Goal: Information Seeking & Learning: Learn about a topic

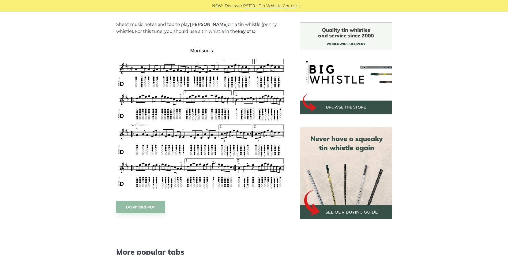
scroll to position [134, 0]
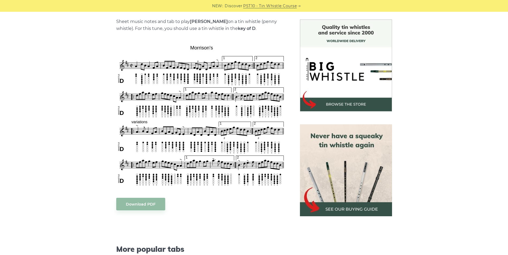
drag, startPoint x: 49, startPoint y: 126, endPoint x: 34, endPoint y: 99, distance: 31.1
click at [34, 99] on div "Sheet music notes and tab to play Morrison’s on a tin whistle (penny whistle). …" at bounding box center [254, 204] width 508 height 369
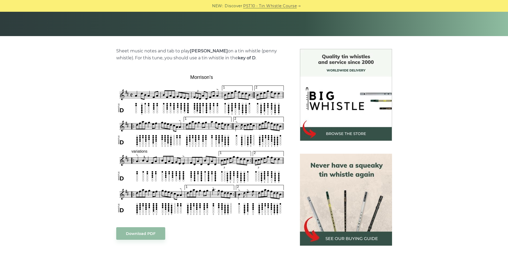
scroll to position [107, 0]
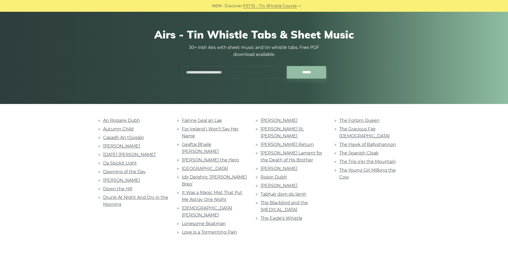
scroll to position [107, 0]
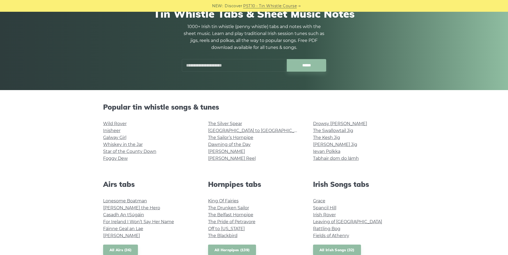
scroll to position [80, 0]
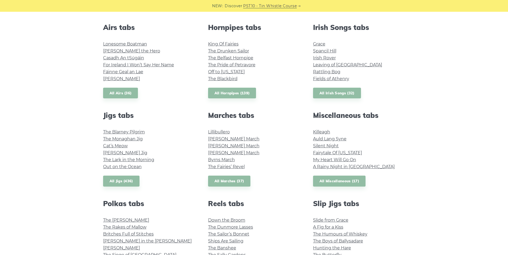
scroll to position [268, 0]
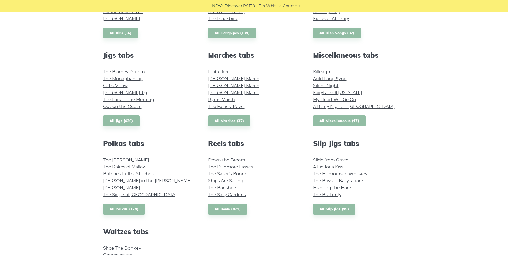
click at [339, 120] on link "All Miscellaneous (17)" at bounding box center [339, 121] width 53 height 11
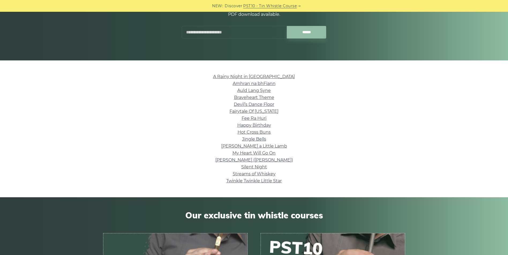
scroll to position [80, 0]
click at [366, 118] on li "Fee Ra Huri" at bounding box center [254, 118] width 302 height 7
click at [366, 129] on li "Hot Cross Buns" at bounding box center [254, 132] width 302 height 7
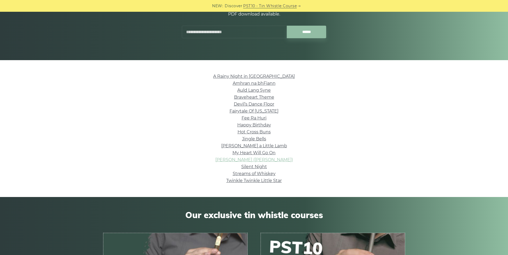
click at [260, 157] on link "[PERSON_NAME] ([PERSON_NAME])" at bounding box center [254, 159] width 78 height 5
click at [185, 128] on li "Happy Birthday" at bounding box center [254, 125] width 302 height 7
click at [186, 138] on li "Jingle Bells" at bounding box center [254, 139] width 302 height 7
click at [152, 129] on li "Happy Birthday" at bounding box center [254, 125] width 302 height 7
click at [249, 103] on link "Devil’s Dance Floor" at bounding box center [254, 104] width 40 height 5
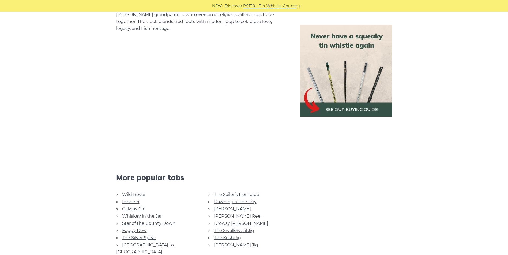
scroll to position [509, 0]
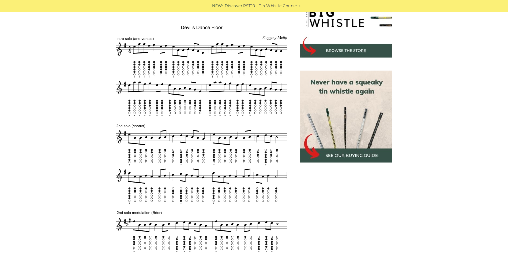
scroll to position [187, 0]
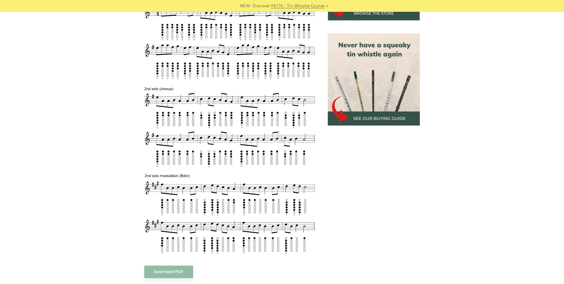
scroll to position [247, 0]
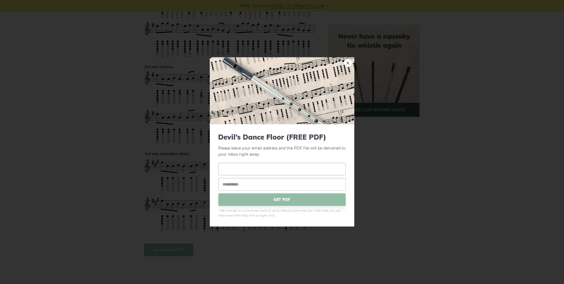
click at [269, 169] on input "text" at bounding box center [281, 169] width 127 height 13
type input "**********"
click at [269, 183] on input "email" at bounding box center [281, 184] width 127 height 13
type input "**********"
click at [274, 199] on span "GET PDF" at bounding box center [281, 199] width 127 height 13
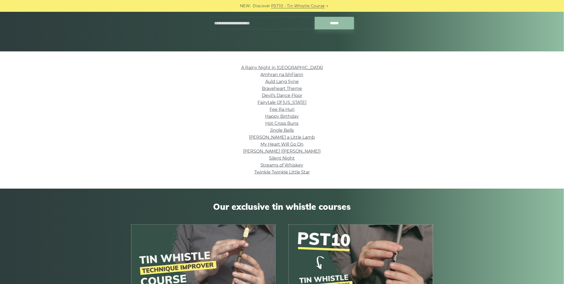
click at [381, 127] on li "Jingle Bells" at bounding box center [282, 130] width 302 height 7
click at [376, 123] on li "Hot Cross Buns" at bounding box center [282, 123] width 302 height 7
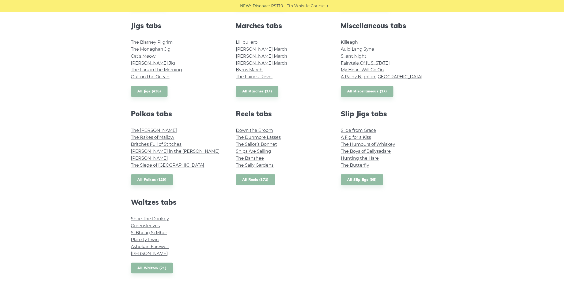
click at [255, 177] on link "All Reels (871)" at bounding box center [255, 179] width 39 height 11
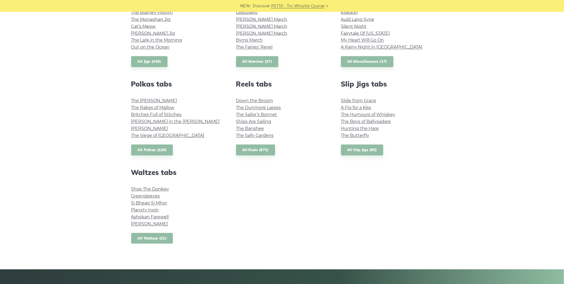
click at [154, 237] on link "All Waltzes (21)" at bounding box center [152, 238] width 42 height 11
click at [255, 146] on link "All Reels (871)" at bounding box center [255, 150] width 39 height 11
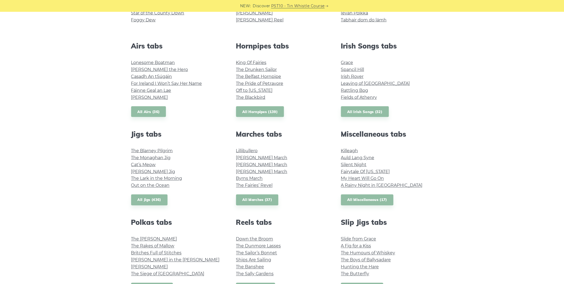
scroll to position [178, 0]
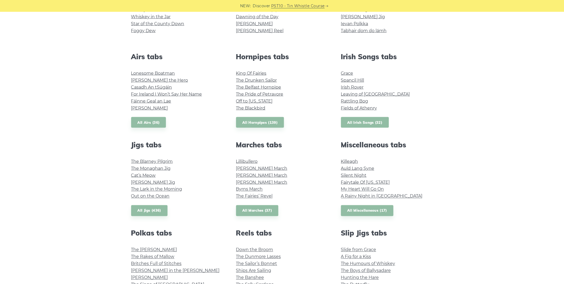
click at [366, 121] on link "All Irish Songs (32)" at bounding box center [365, 122] width 48 height 11
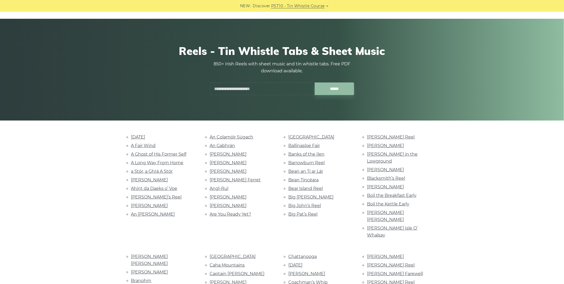
scroll to position [119, 0]
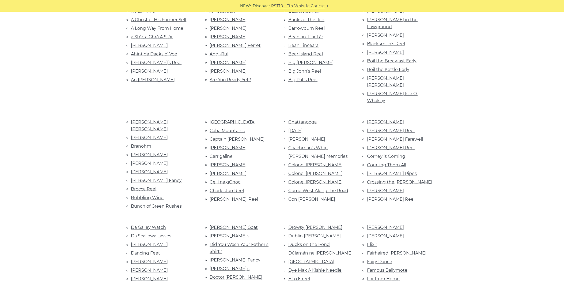
scroll to position [178, 0]
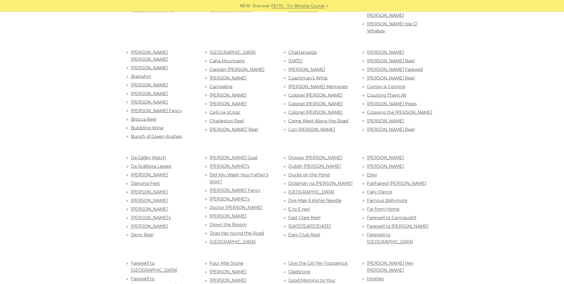
scroll to position [238, 0]
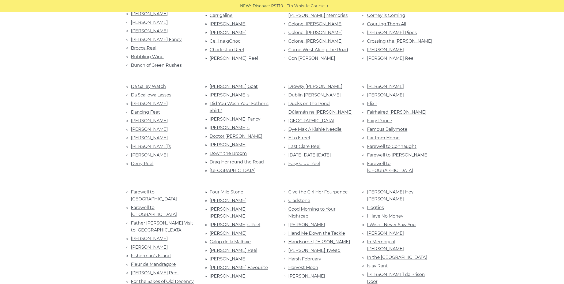
scroll to position [297, 0]
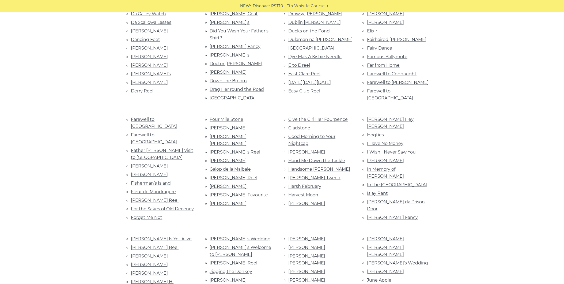
scroll to position [387, 0]
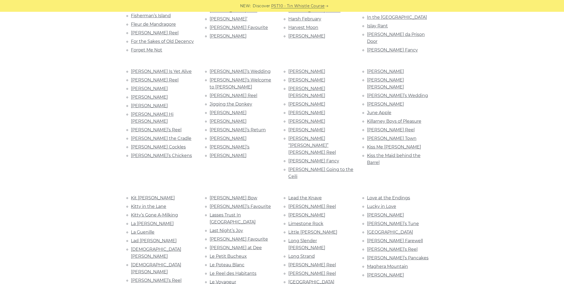
scroll to position [505, 0]
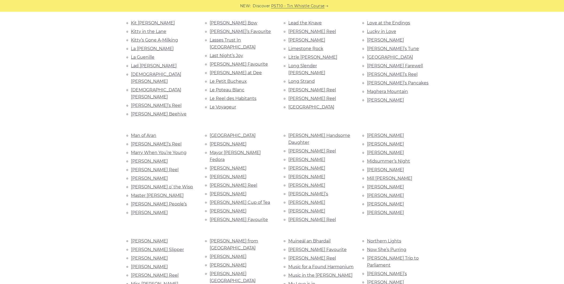
scroll to position [714, 0]
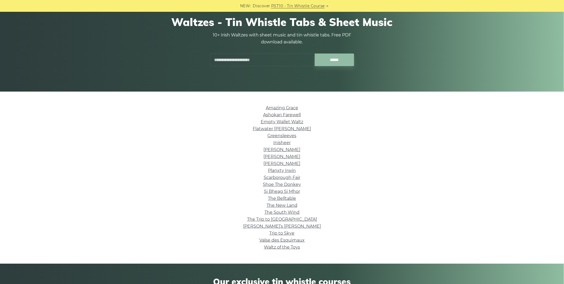
scroll to position [59, 0]
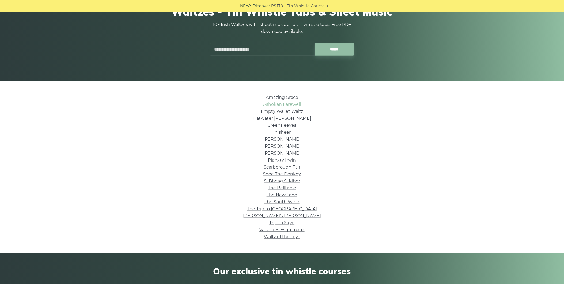
click at [284, 104] on link "Ashokan Farewell" at bounding box center [282, 104] width 38 height 5
click at [218, 218] on li "[PERSON_NAME]’s [PERSON_NAME]" at bounding box center [282, 215] width 302 height 7
click at [281, 166] on link "Scarborough Fair" at bounding box center [282, 166] width 37 height 5
click at [201, 138] on li "[PERSON_NAME]" at bounding box center [282, 139] width 302 height 7
click at [210, 198] on li "The South Wind" at bounding box center [282, 201] width 302 height 7
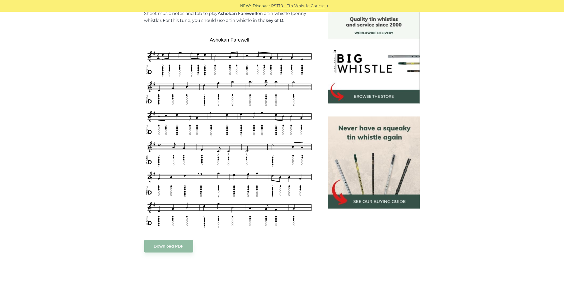
scroll to position [149, 0]
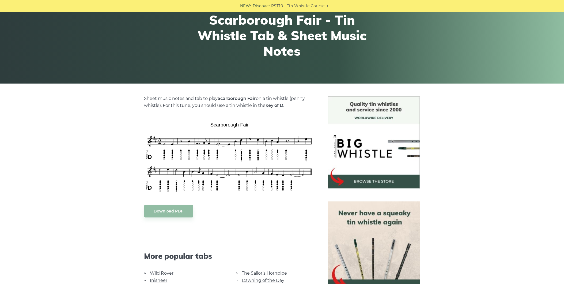
scroll to position [59, 0]
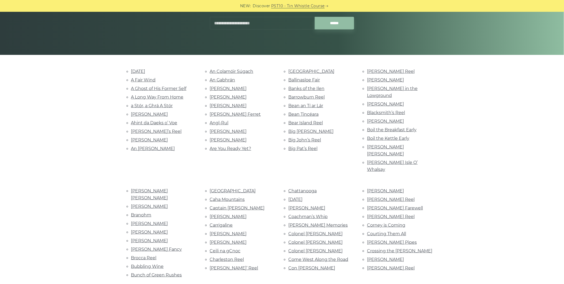
scroll to position [89, 0]
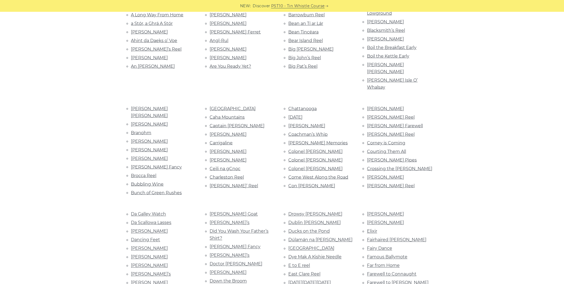
scroll to position [178, 0]
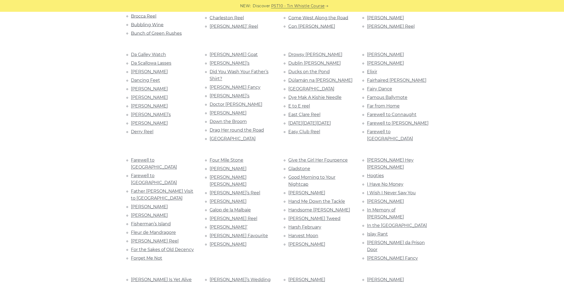
scroll to position [387, 0]
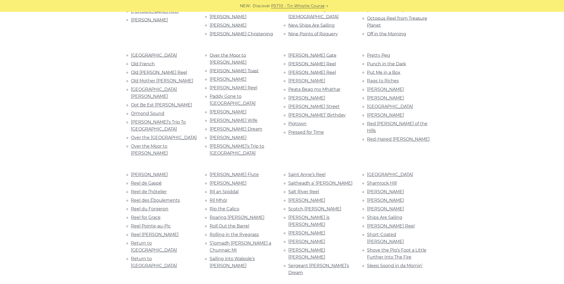
scroll to position [1011, 0]
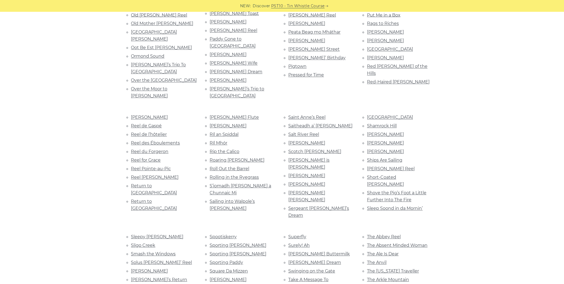
scroll to position [1101, 0]
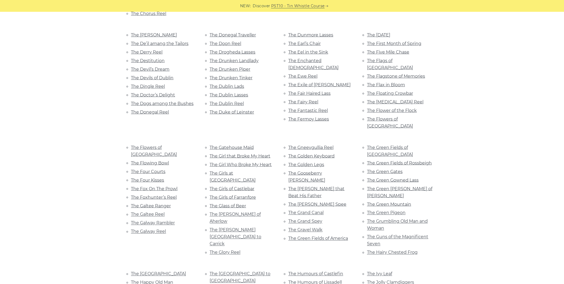
scroll to position [1606, 0]
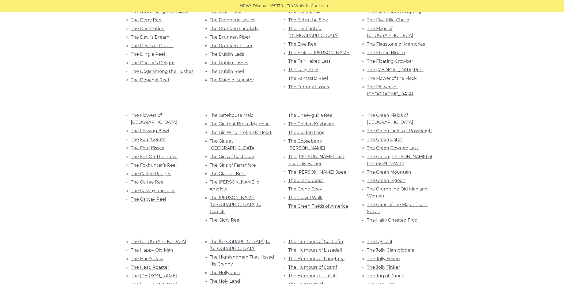
scroll to position [1695, 0]
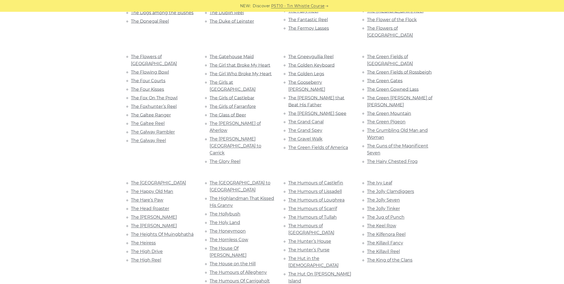
drag, startPoint x: 143, startPoint y: 143, endPoint x: 114, endPoint y: 154, distance: 31.7
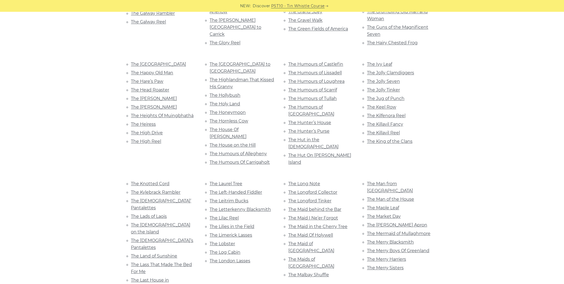
scroll to position [1844, 0]
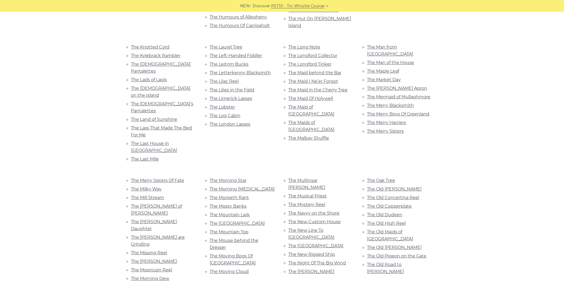
scroll to position [1963, 0]
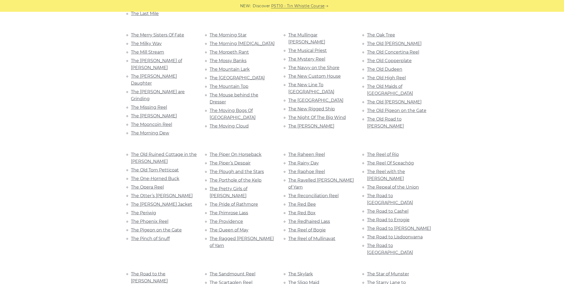
scroll to position [2112, 0]
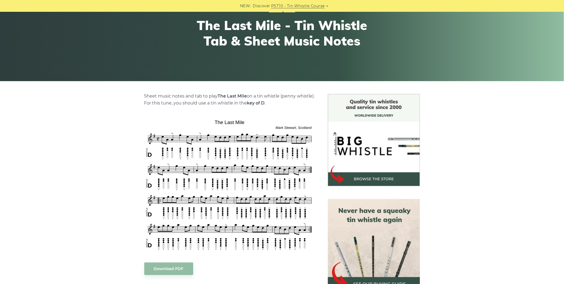
scroll to position [89, 0]
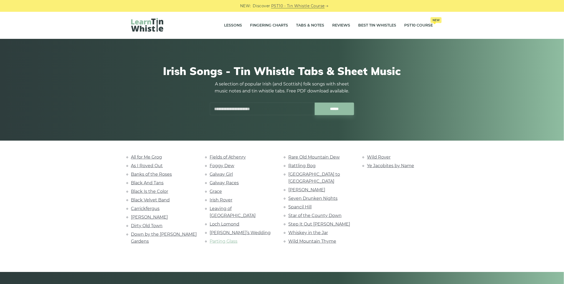
click at [225, 239] on link "Parting Glass" at bounding box center [224, 241] width 28 height 5
click at [221, 172] on link "Galway Girl" at bounding box center [221, 174] width 23 height 5
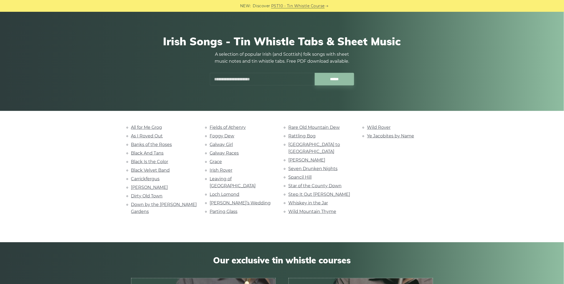
click at [92, 166] on div "All for Me Grog As I Roved Out Banks of the Roses Black And Tans Black Is the C…" at bounding box center [282, 176] width 564 height 105
click at [225, 134] on link "Foggy Dew" at bounding box center [222, 135] width 25 height 5
click at [309, 143] on link "[GEOGRAPHIC_DATA] to [GEOGRAPHIC_DATA]" at bounding box center [315, 148] width 52 height 12
click at [397, 176] on div "Wild Rover Ye Jacobites by Name" at bounding box center [400, 170] width 79 height 93
click at [298, 135] on link "Rattling Bog" at bounding box center [302, 135] width 27 height 5
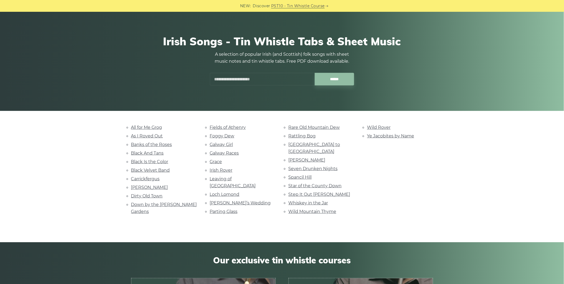
click at [395, 183] on div "Wild Rover Ye Jacobites by Name" at bounding box center [400, 170] width 79 height 93
click at [333, 183] on link "Star of the County Down" at bounding box center [315, 185] width 53 height 5
click at [388, 183] on div "Wild Rover Ye Jacobites by Name" at bounding box center [400, 170] width 79 height 93
click at [319, 200] on link "Whiskey in the Jar" at bounding box center [309, 202] width 40 height 5
click at [133, 159] on link "Black Is the Color" at bounding box center [149, 161] width 37 height 5
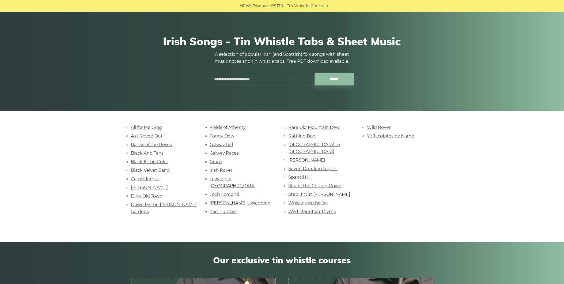
click at [144, 149] on li "Black And Tans" at bounding box center [164, 152] width 66 height 7
click at [144, 150] on link "Black And Tans" at bounding box center [147, 152] width 33 height 5
click at [224, 209] on link "Parting Glass" at bounding box center [224, 211] width 28 height 5
click at [411, 191] on div "Wild Rover Ye Jacobites by Name" at bounding box center [400, 170] width 79 height 93
click at [328, 183] on link "Star of the County Down" at bounding box center [315, 185] width 53 height 5
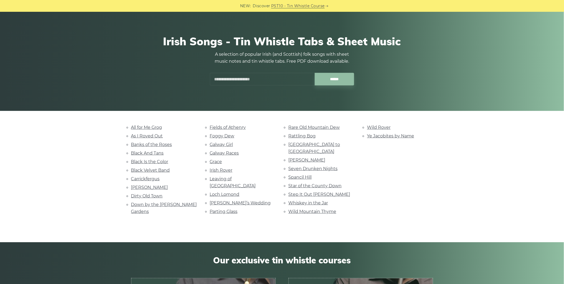
scroll to position [59, 0]
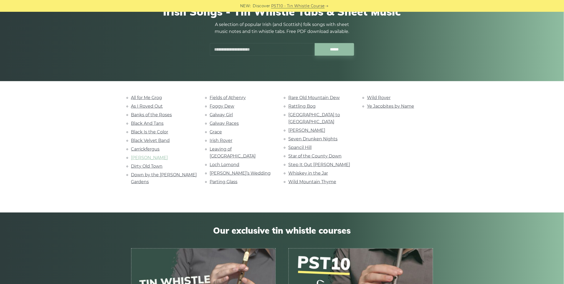
click at [140, 155] on link "Danny Boy" at bounding box center [149, 157] width 37 height 5
click at [221, 106] on link "Foggy Dew" at bounding box center [222, 106] width 25 height 5
click at [225, 162] on link "Loch Lomond" at bounding box center [225, 164] width 30 height 5
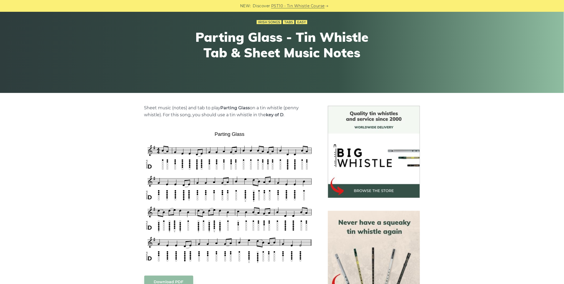
scroll to position [59, 0]
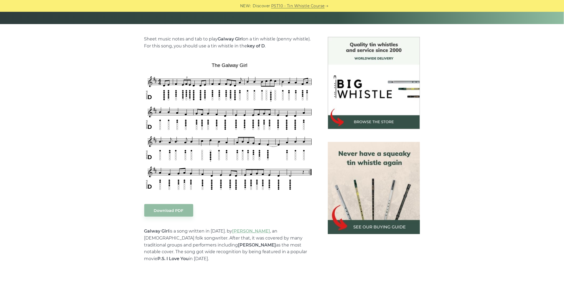
scroll to position [119, 0]
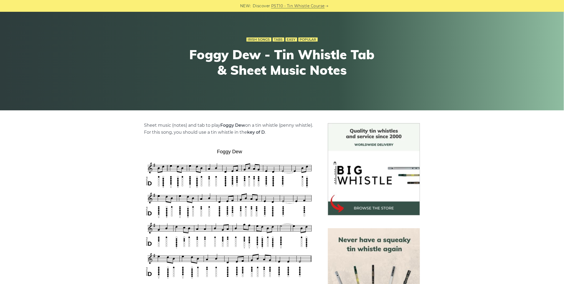
scroll to position [59, 0]
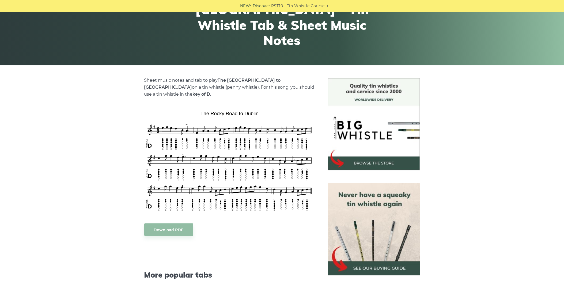
scroll to position [89, 0]
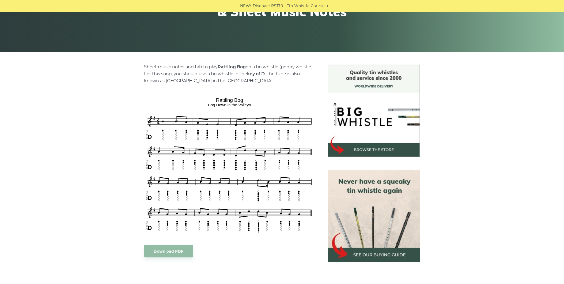
scroll to position [89, 0]
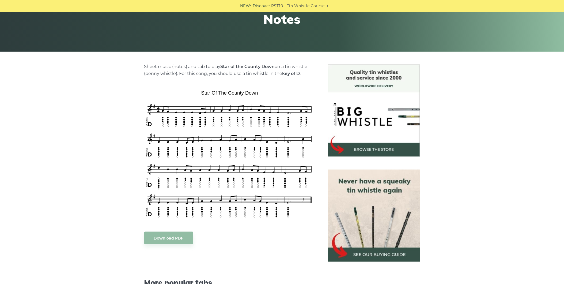
scroll to position [89, 0]
click at [87, 170] on div "Sheet music (notes) and tab to play Star of the County Down on a tin whistle (p…" at bounding box center [282, 242] width 564 height 357
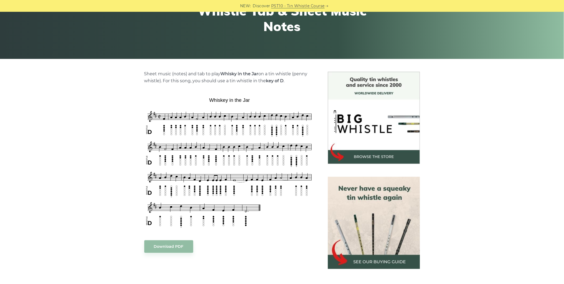
scroll to position [89, 0]
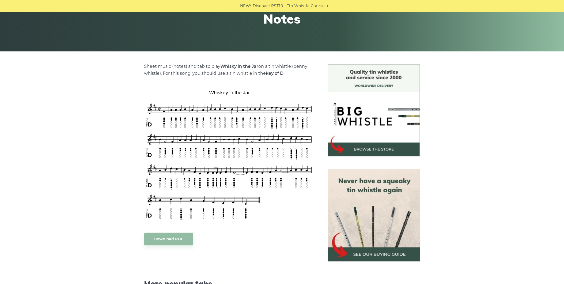
click at [106, 181] on div "Sheet music (notes) and tab to play Whisky in the Jar on a tin whistle (penny w…" at bounding box center [282, 243] width 564 height 358
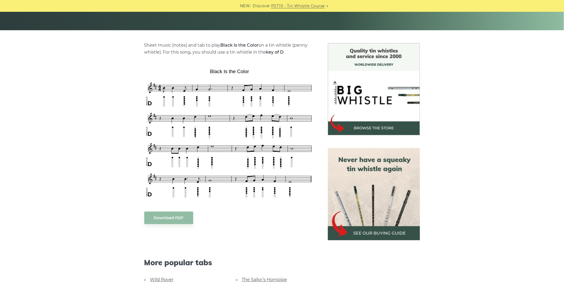
scroll to position [119, 0]
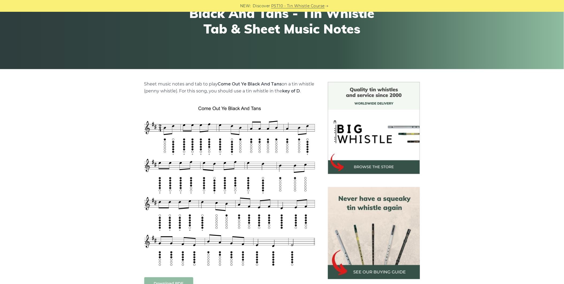
scroll to position [89, 0]
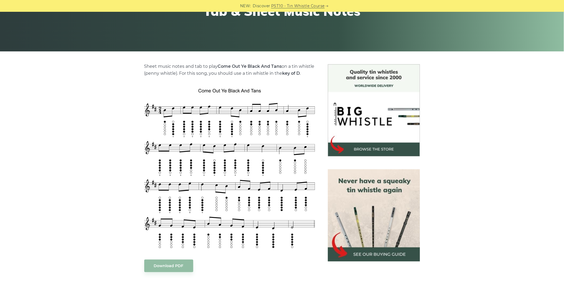
click at [87, 151] on div "Sheet music notes and tab to play Come Out Ye Black And Tans on a tin whistle (…" at bounding box center [282, 256] width 564 height 385
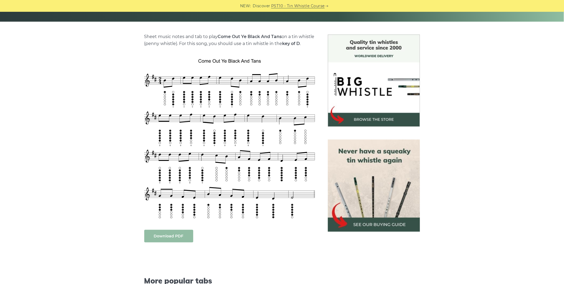
click at [164, 242] on link "Download PDF" at bounding box center [168, 236] width 49 height 13
click at [63, 197] on div "Sheet music notes and tab to play Come Out Ye Black And Tans on a tin whistle (…" at bounding box center [282, 227] width 564 height 385
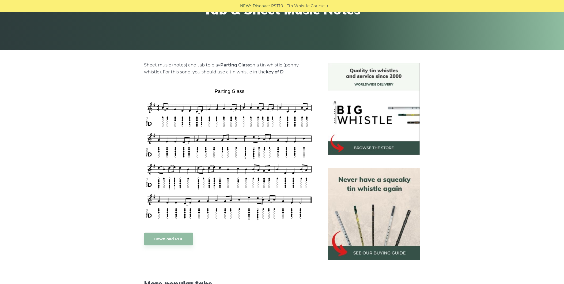
scroll to position [178, 0]
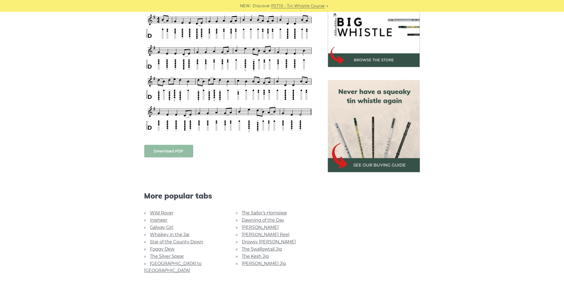
click at [164, 154] on link "Download PDF" at bounding box center [168, 151] width 49 height 13
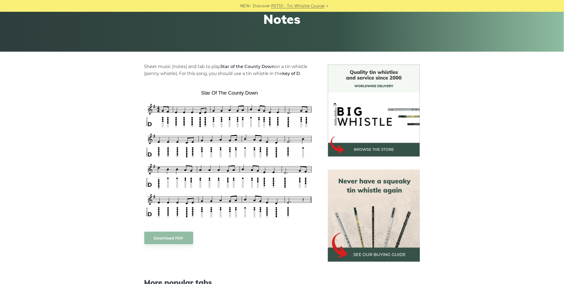
scroll to position [89, 0]
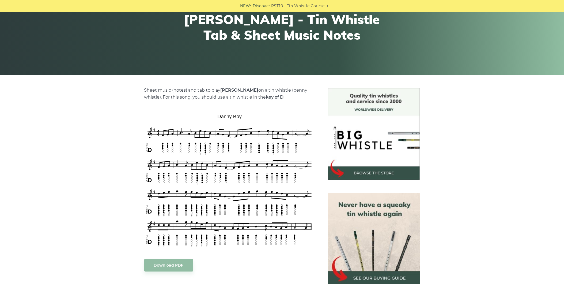
scroll to position [89, 0]
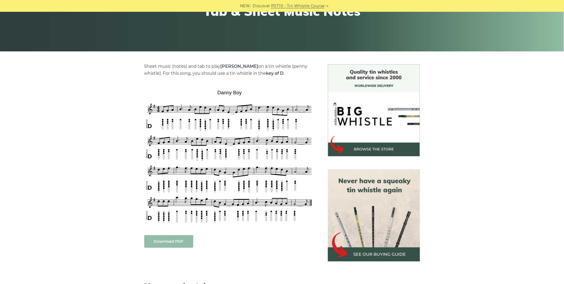
click at [167, 240] on link "Download PDF" at bounding box center [168, 241] width 49 height 13
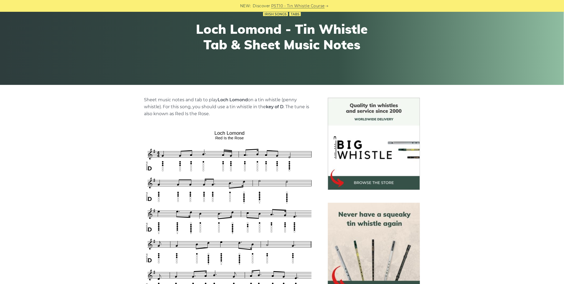
scroll to position [119, 0]
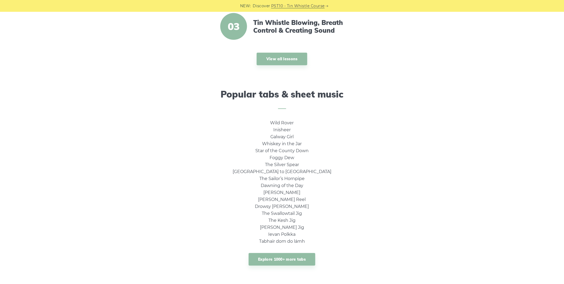
scroll to position [327, 0]
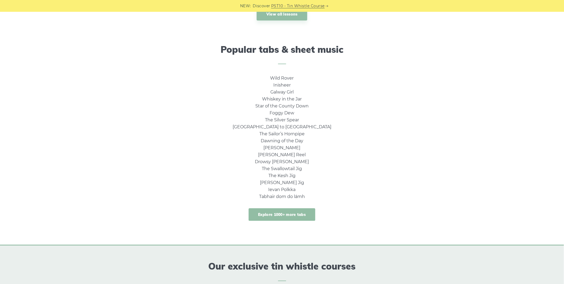
click at [291, 213] on link "Explore 1000+ more tabs" at bounding box center [282, 214] width 67 height 13
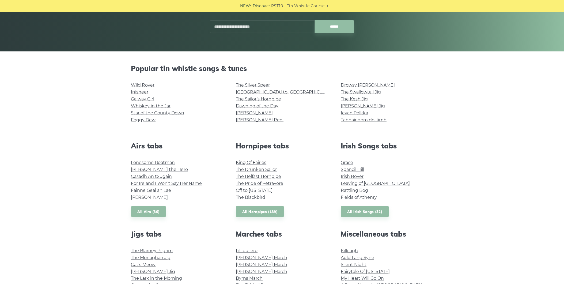
scroll to position [178, 0]
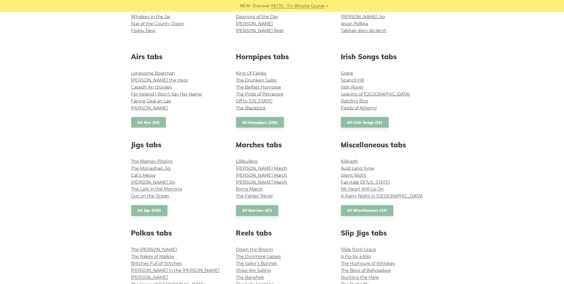
click at [152, 122] on link "All Airs (36)" at bounding box center [148, 122] width 35 height 11
click at [266, 120] on link "All Hornpipes (139)" at bounding box center [260, 122] width 48 height 11
click at [363, 122] on link "All Irish Songs (32)" at bounding box center [365, 122] width 48 height 11
click at [144, 212] on link "All Jigs (436)" at bounding box center [149, 210] width 36 height 11
click at [373, 123] on link "All Irish Songs (32)" at bounding box center [365, 122] width 48 height 11
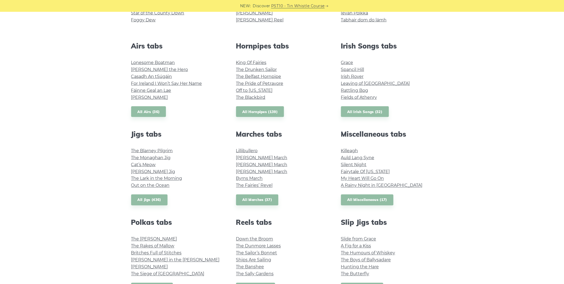
scroll to position [208, 0]
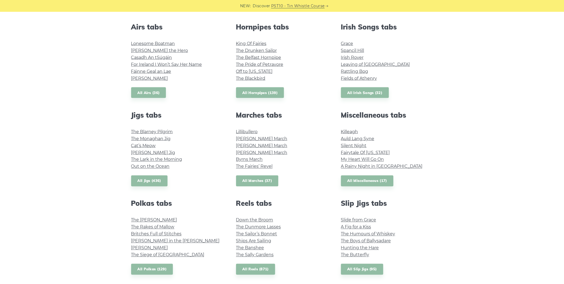
click at [256, 181] on link "All Marches (37)" at bounding box center [257, 180] width 43 height 11
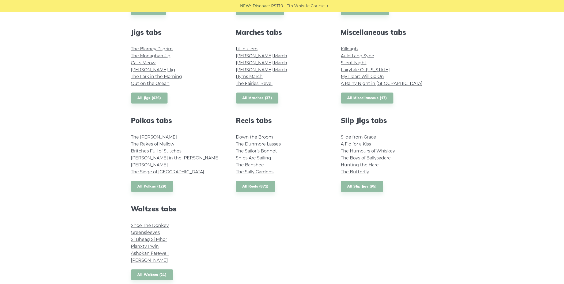
scroll to position [327, 0]
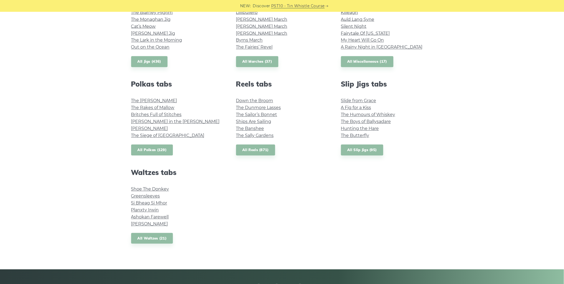
click at [146, 153] on link "All Polkas (129)" at bounding box center [152, 150] width 42 height 11
click at [254, 154] on link "All Reels (871)" at bounding box center [255, 150] width 39 height 11
click at [368, 149] on link "All Slip Jigs (95)" at bounding box center [362, 150] width 42 height 11
drag, startPoint x: 146, startPoint y: 236, endPoint x: 150, endPoint y: 236, distance: 4.6
click at [146, 236] on link "All Waltzes (21)" at bounding box center [152, 238] width 42 height 11
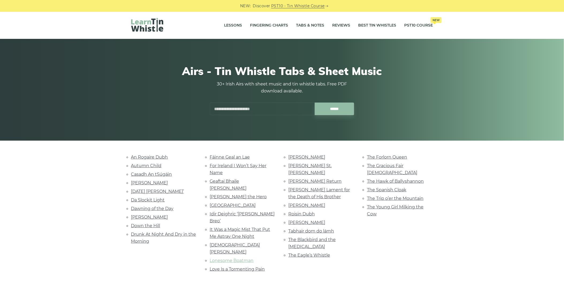
click at [236, 258] on link "Lonesome Boatman" at bounding box center [232, 260] width 44 height 5
click at [66, 192] on div "An Rogaire Dubh Autumn Child Casadh An tSúgáin Celia Connellan Christmas Day Id…" at bounding box center [282, 219] width 564 height 133
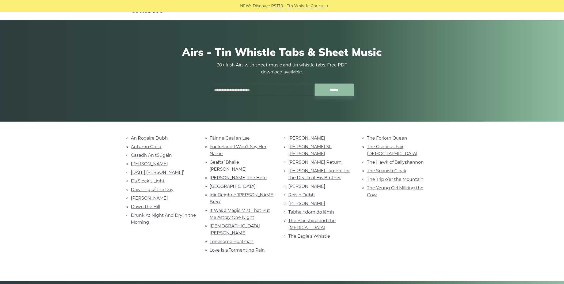
scroll to position [30, 0]
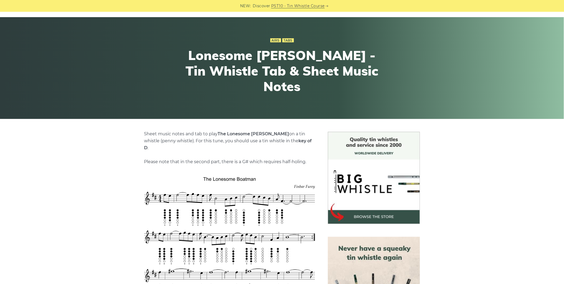
scroll to position [119, 0]
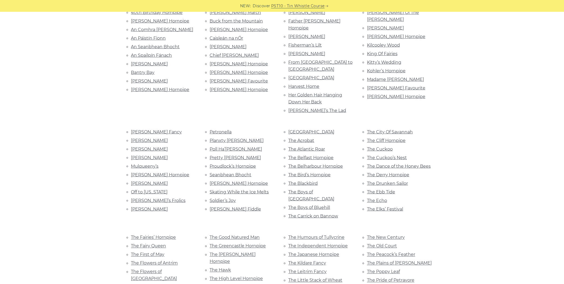
scroll to position [208, 0]
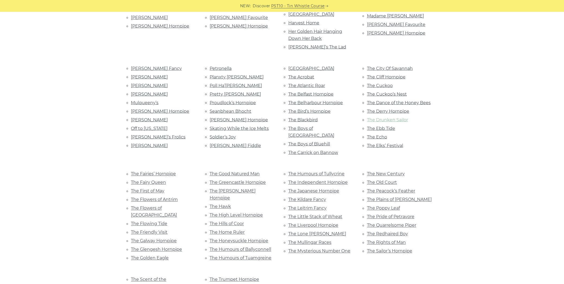
click at [387, 117] on link "The Drunken Sailor" at bounding box center [387, 119] width 41 height 5
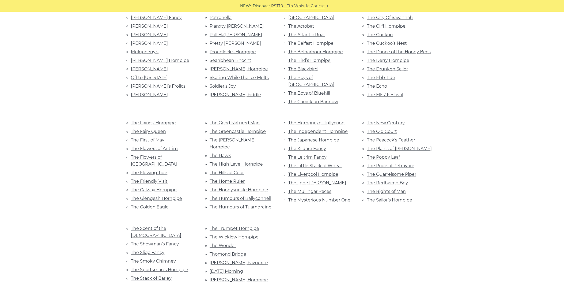
scroll to position [268, 0]
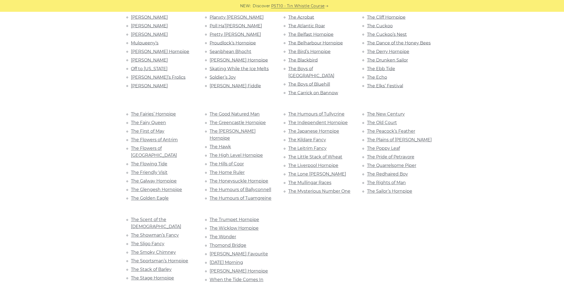
click at [346, 202] on div "40th Birthday Hornpipe [PERSON_NAME] Hornpipe An Comhra [PERSON_NAME] An Páistí…" at bounding box center [282, 104] width 315 height 436
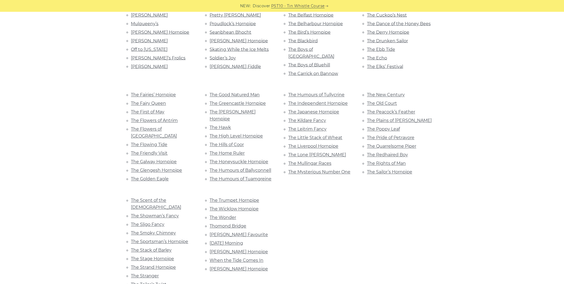
scroll to position [297, 0]
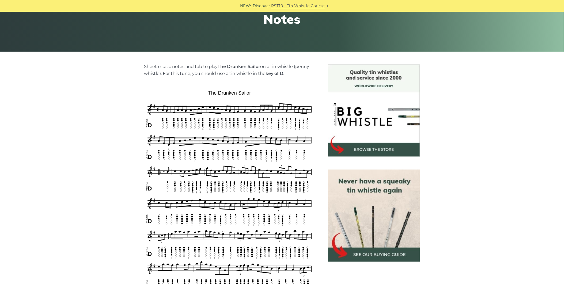
scroll to position [89, 0]
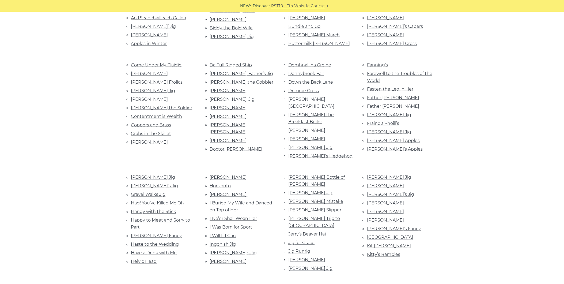
scroll to position [208, 0]
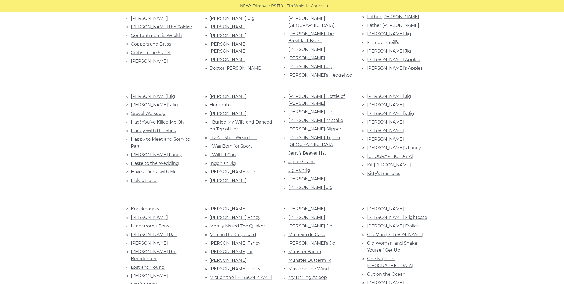
scroll to position [297, 0]
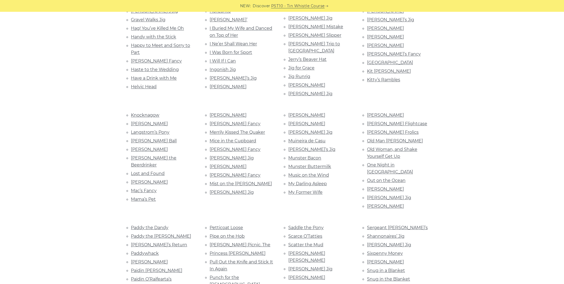
scroll to position [387, 0]
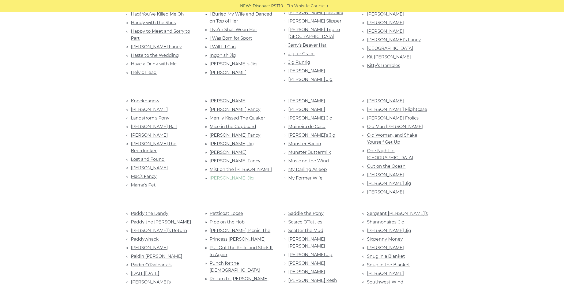
click at [221, 175] on link "Morrison’s Jig" at bounding box center [232, 177] width 44 height 5
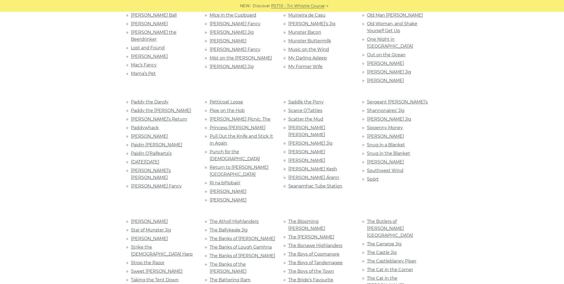
scroll to position [505, 0]
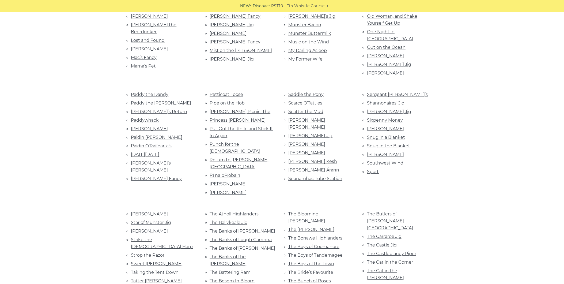
click at [442, 108] on div "A Night at the Fair A Trip to the Cottage Aaron’s Key An Buachaill Dreoite An B…" at bounding box center [282, 280] width 328 height 1265
click at [443, 108] on div "A Night at the Fair A Trip to the Cottage Aaron’s Key An Buachaill Dreoite An B…" at bounding box center [282, 280] width 328 height 1265
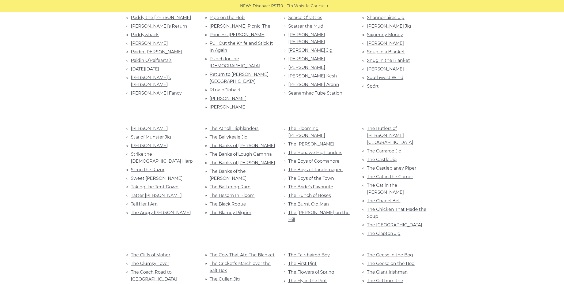
scroll to position [625, 0]
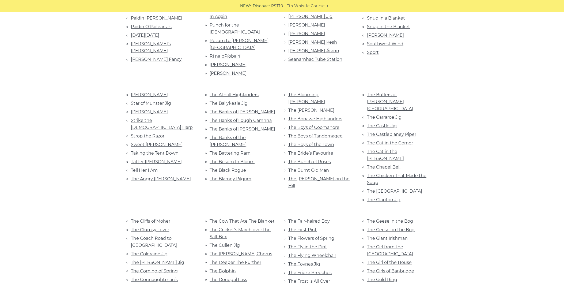
click at [467, 123] on div "A Night at the Fair A Trip to the Cottage Aaron’s Key An Buachaill Dreoite An B…" at bounding box center [282, 161] width 564 height 1265
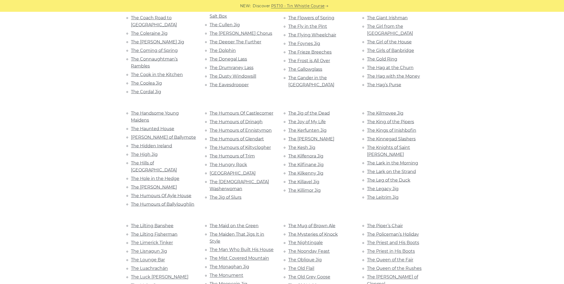
scroll to position [922, 0]
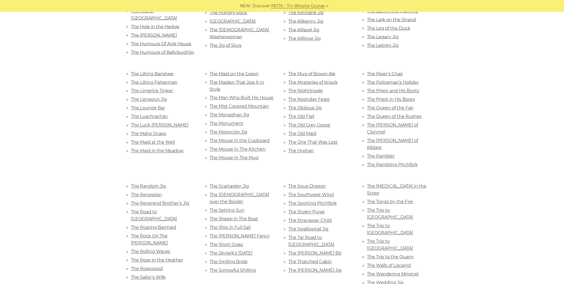
scroll to position [1011, 0]
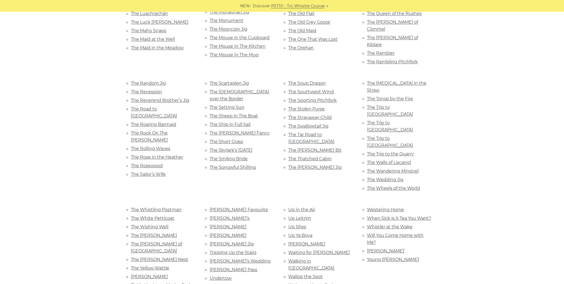
scroll to position [1101, 0]
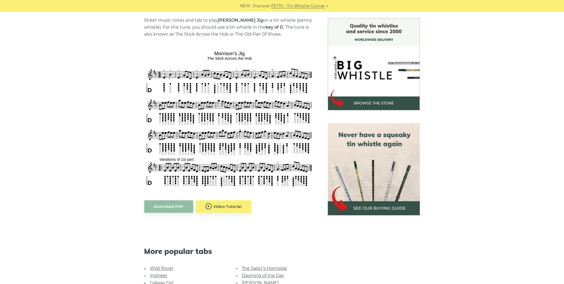
scroll to position [178, 0]
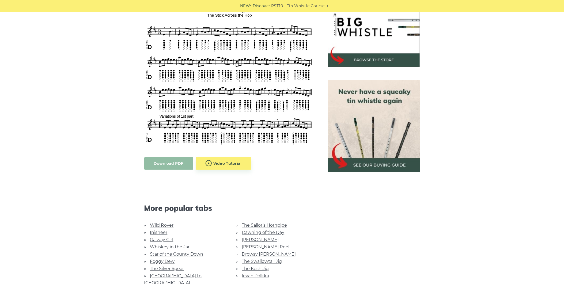
click at [164, 164] on link "Download PDF" at bounding box center [168, 163] width 49 height 13
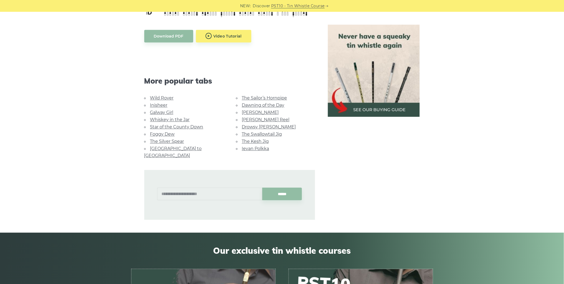
scroll to position [238, 0]
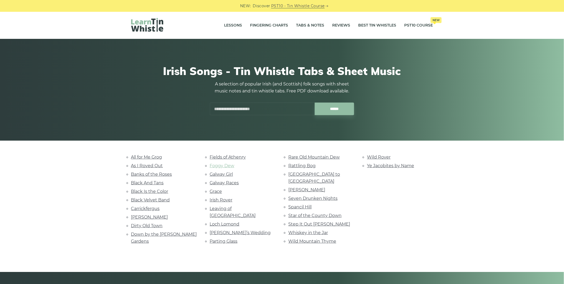
click at [221, 164] on link "Foggy Dew" at bounding box center [222, 165] width 25 height 5
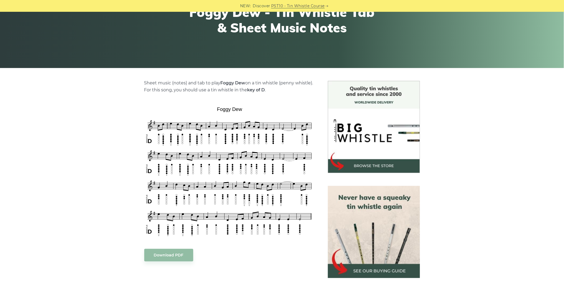
scroll to position [89, 0]
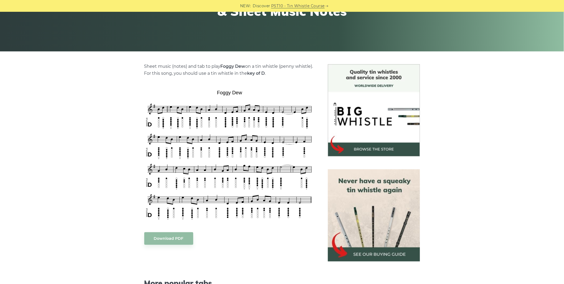
click at [88, 152] on div "Sheet music (notes) and tab to play Foggy Dew on a tin whistle (penny whistle).…" at bounding box center [282, 243] width 564 height 358
click at [165, 237] on link "Download PDF" at bounding box center [168, 238] width 49 height 13
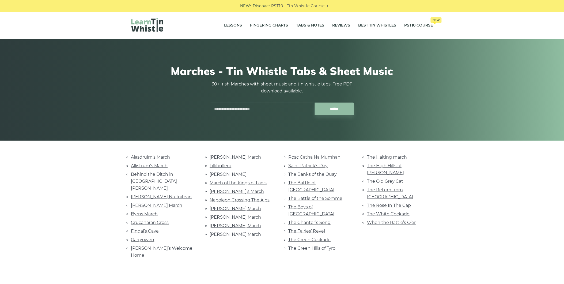
click at [81, 180] on div "Alasdruim’s March Allistrum’s March Behind the Ditch in [GEOGRAPHIC_DATA] [PERS…" at bounding box center [282, 212] width 564 height 119
click at [84, 180] on div "Alasdruim’s March Allistrum’s March Behind the Ditch in [GEOGRAPHIC_DATA] [PERS…" at bounding box center [282, 212] width 564 height 119
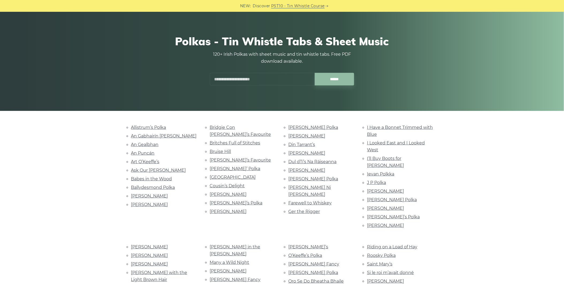
scroll to position [59, 0]
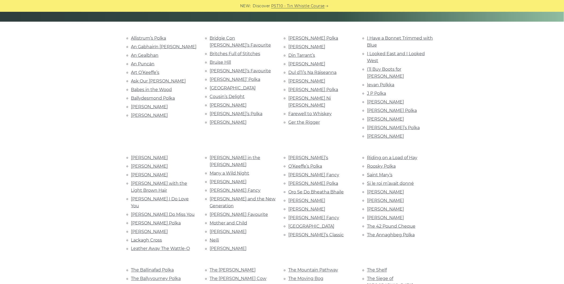
click at [73, 165] on div "Allistrum’s Polka An Gabhairín Buí An Gealbhan An Puncán Art O’Keeffe’s Ask Our…" at bounding box center [282, 252] width 564 height 434
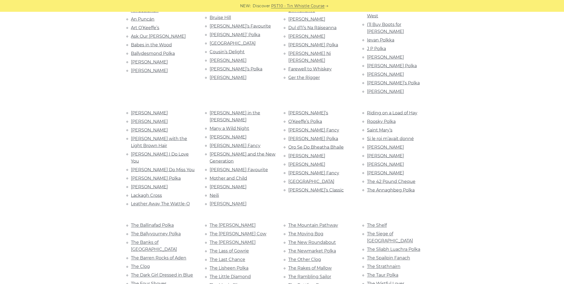
scroll to position [178, 0]
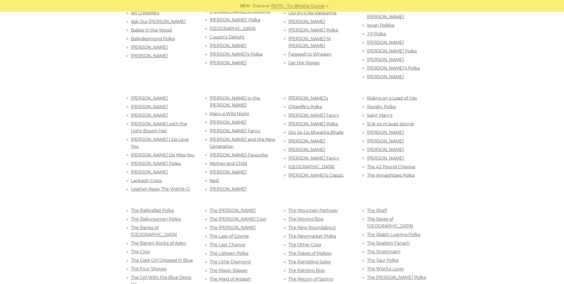
click at [73, 165] on div "Allistrum’s Polka An Gabhairín Buí An Gealbhan An Puncán Art O’Keeffe’s Ask Our…" at bounding box center [282, 192] width 564 height 434
click at [76, 166] on div "Allistrum’s Polka An Gabhairín Buí An Gealbhan An Puncán Art O’Keeffe’s Ask Our…" at bounding box center [282, 192] width 564 height 434
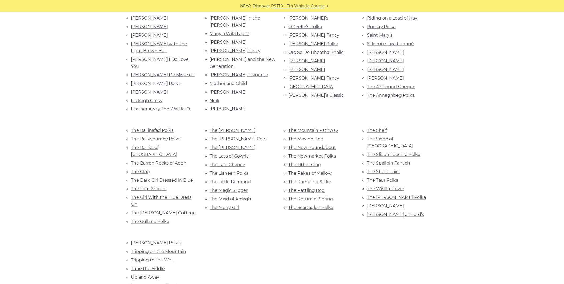
scroll to position [297, 0]
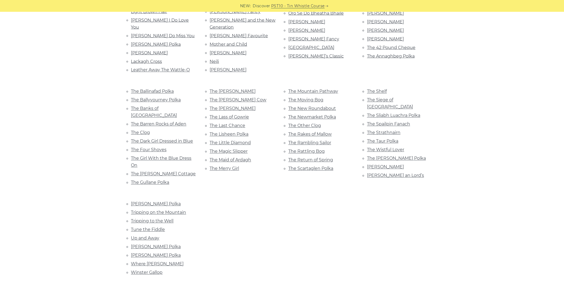
click at [74, 167] on div "Allistrum’s Polka An Gabhairín Buí An Gealbhan An Puncán Art O’Keeffe’s Ask Our…" at bounding box center [282, 73] width 564 height 434
click at [336, 164] on div "Allistrum’s Polka An Gabhairín Buí An Gealbhan An Puncán Art O’Keeffe’s" at bounding box center [282, 73] width 315 height 434
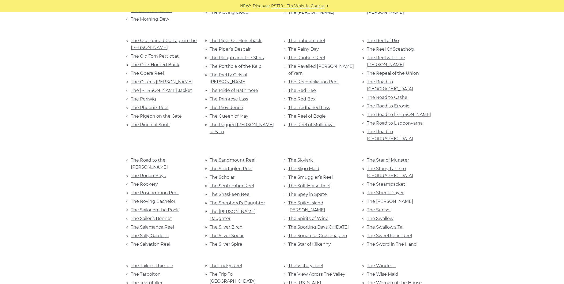
scroll to position [2112, 0]
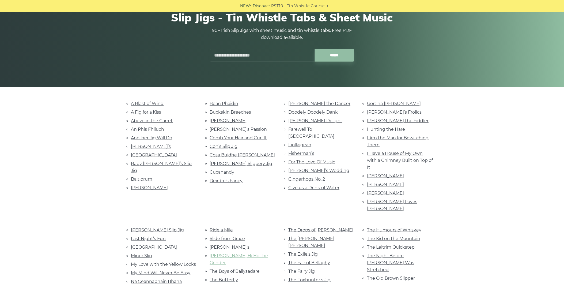
scroll to position [119, 0]
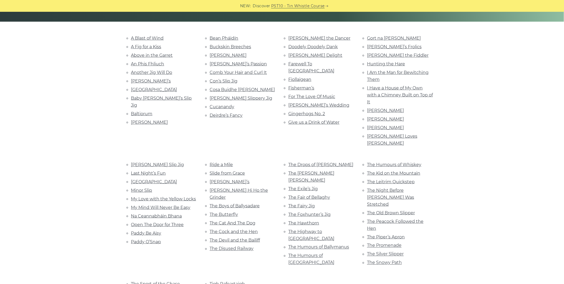
click at [481, 138] on div "A Blast of Wind A Fig for a Kiss Above in the [GEOGRAPHIC_DATA] An Phis Fhliuch…" at bounding box center [282, 210] width 564 height 351
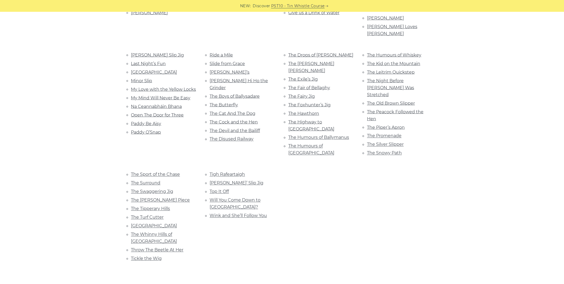
scroll to position [238, 0]
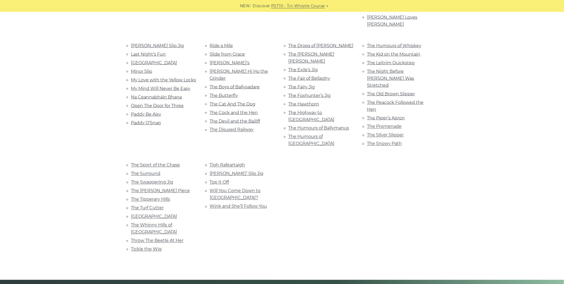
click at [459, 145] on div "A Blast of Wind A Fig for a Kiss Above in the [GEOGRAPHIC_DATA] An Phis Fhliuch…" at bounding box center [282, 91] width 564 height 351
click at [325, 191] on div "A Blast of Wind A Fig for a Kiss Above in the [GEOGRAPHIC_DATA] An Phis Fhliuch…" at bounding box center [282, 91] width 315 height 351
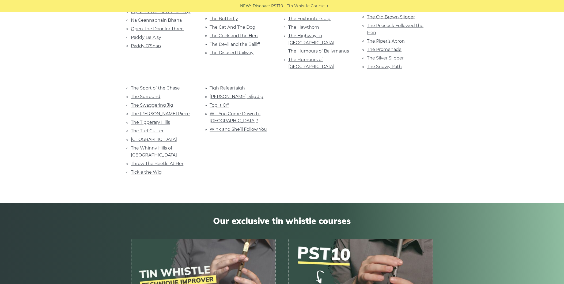
scroll to position [357, 0]
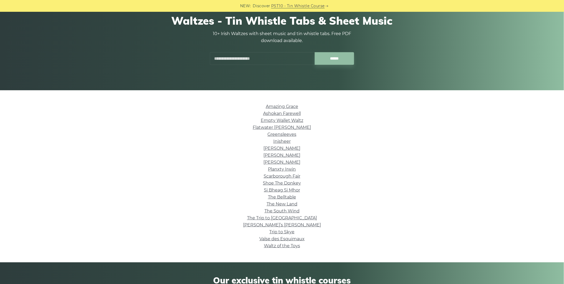
scroll to position [59, 0]
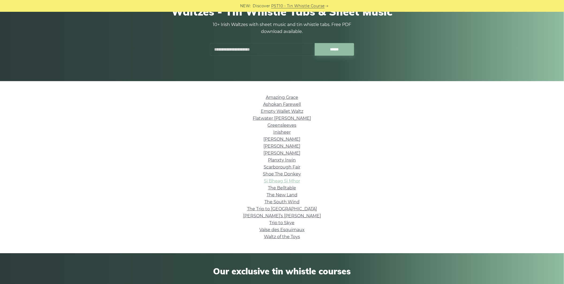
click at [292, 180] on link "Si­ Bheag Si­ Mhor" at bounding box center [282, 180] width 36 height 5
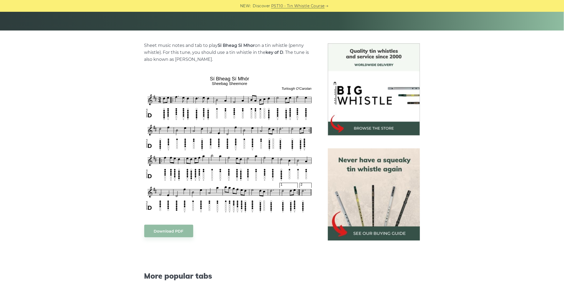
scroll to position [119, 0]
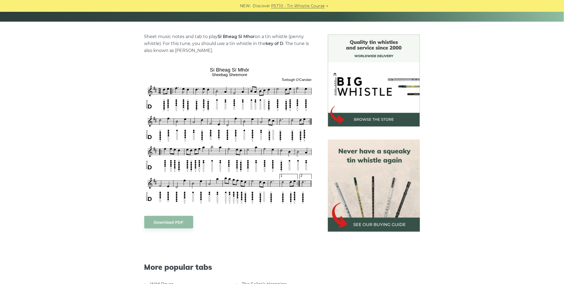
click at [104, 164] on div "Sheet music notes and tab to play Si Bheag Si­ Mhor on a tin whistle (penny whi…" at bounding box center [282, 220] width 564 height 371
click at [164, 221] on link "Download PDF" at bounding box center [168, 222] width 49 height 13
drag, startPoint x: 219, startPoint y: 36, endPoint x: 255, endPoint y: 36, distance: 36.4
click at [255, 36] on strong "Si Bheag Si­ Mhor" at bounding box center [236, 36] width 37 height 5
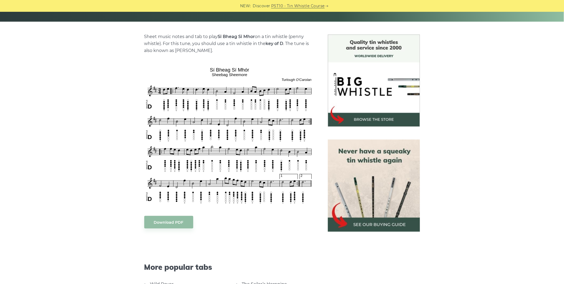
click at [74, 116] on div "Sheet music notes and tab to play Si Bheag Si­ Mhor on a tin whistle (penny whi…" at bounding box center [282, 220] width 564 height 371
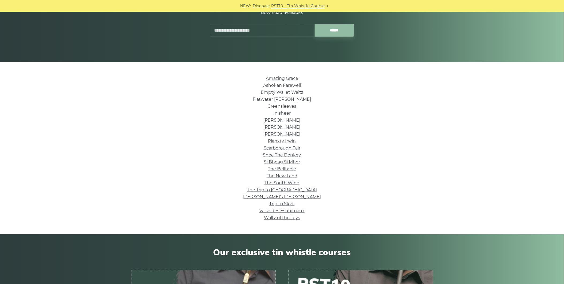
scroll to position [89, 0]
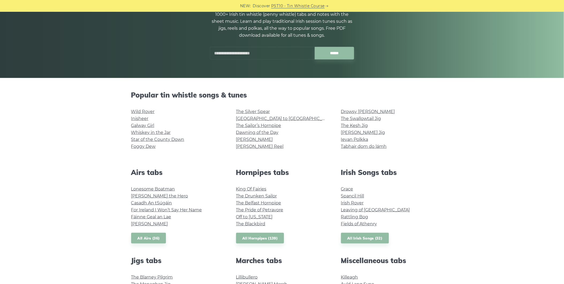
scroll to position [59, 0]
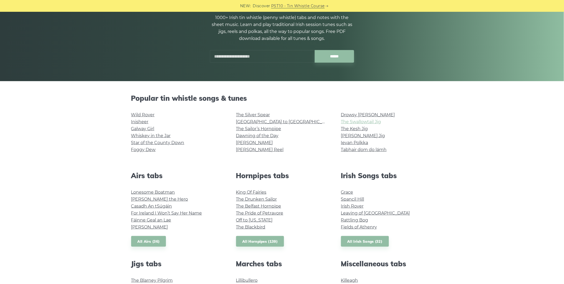
click at [372, 121] on link "The Swallowtail Jig" at bounding box center [361, 121] width 40 height 5
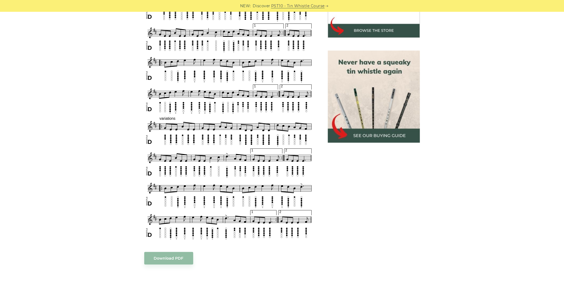
scroll to position [208, 0]
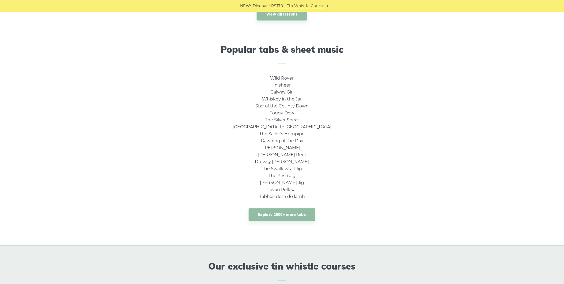
drag, startPoint x: 137, startPoint y: 164, endPoint x: 135, endPoint y: 162, distance: 2.8
